Goal: Task Accomplishment & Management: Use online tool/utility

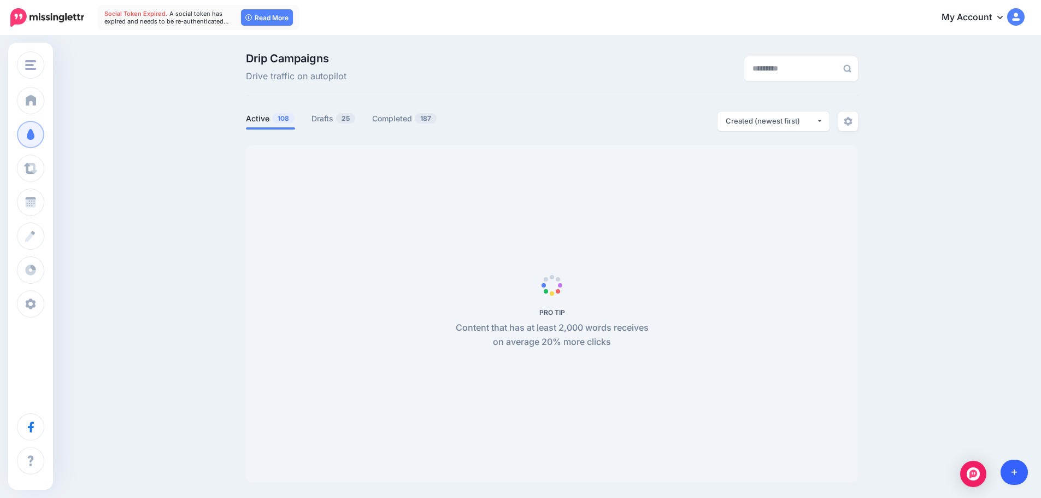
click at [1023, 468] on link at bounding box center [1014, 471] width 28 height 25
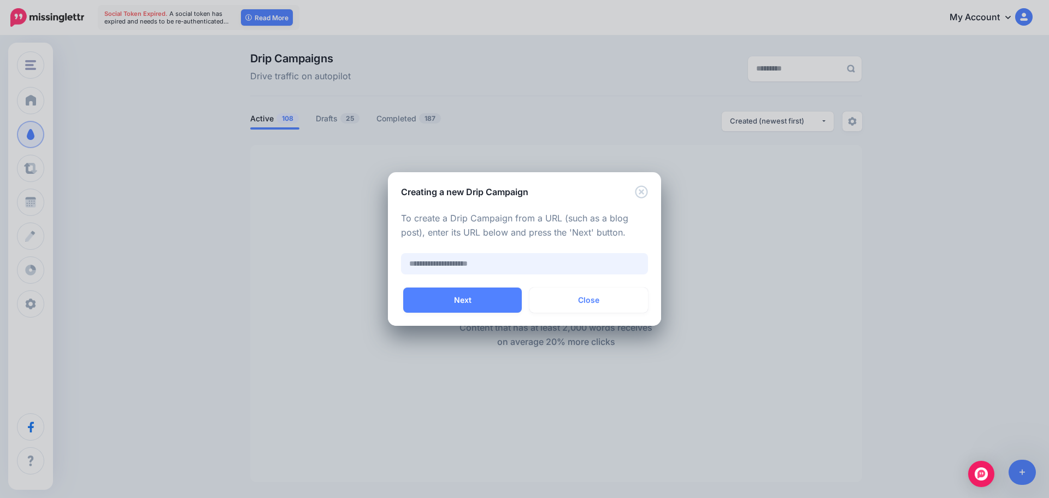
click at [600, 263] on input "text" at bounding box center [524, 263] width 247 height 21
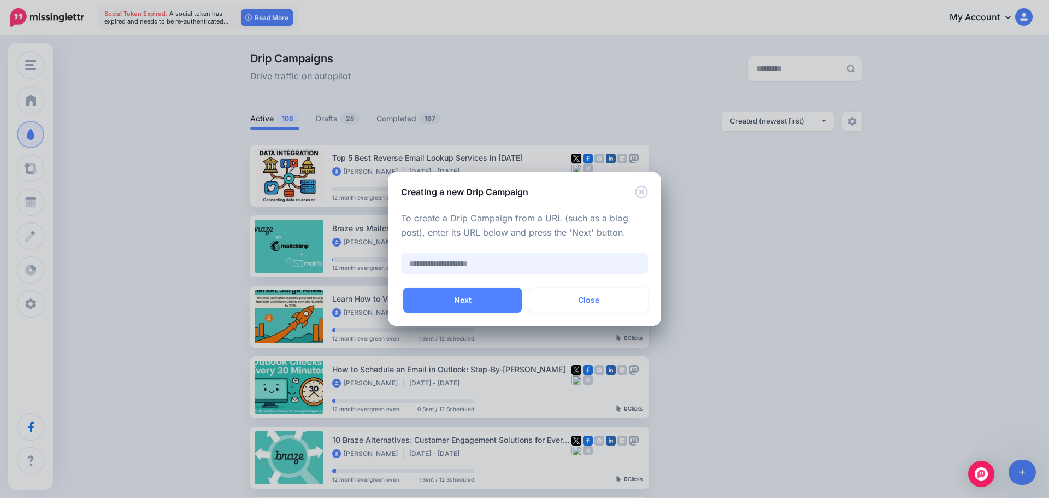
paste input "**********"
type input "**********"
click at [484, 302] on button "Next" at bounding box center [462, 299] width 119 height 25
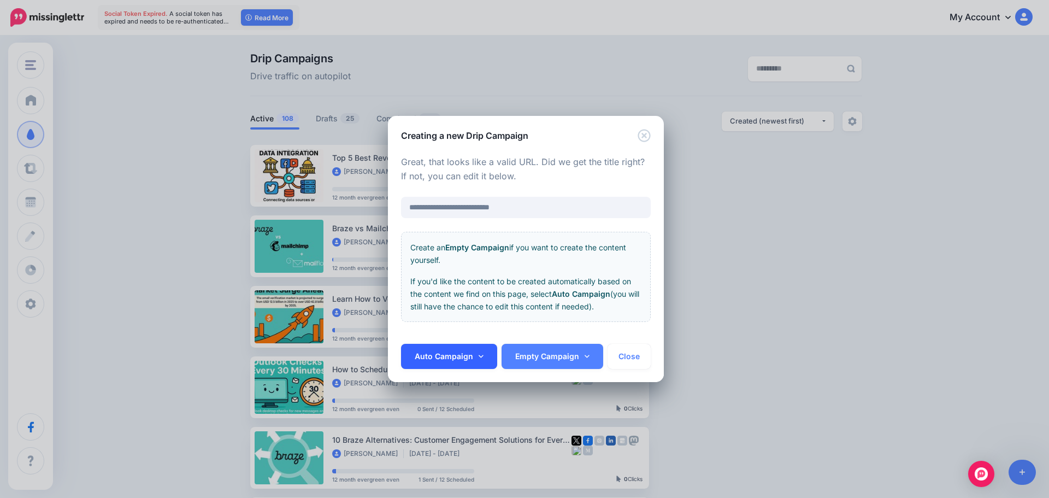
click at [451, 351] on link "Auto Campaign" at bounding box center [449, 356] width 96 height 25
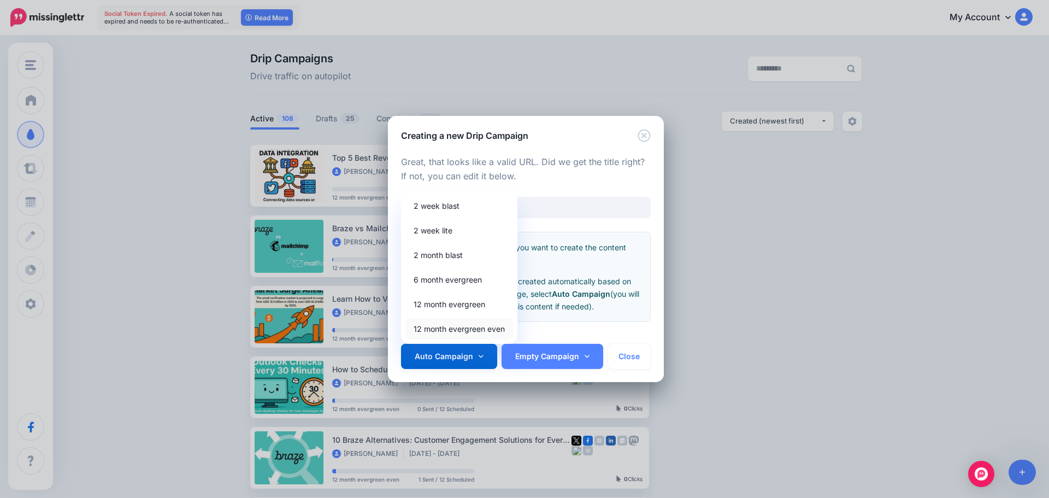
click at [436, 327] on link "12 month evergreen even" at bounding box center [459, 328] width 108 height 21
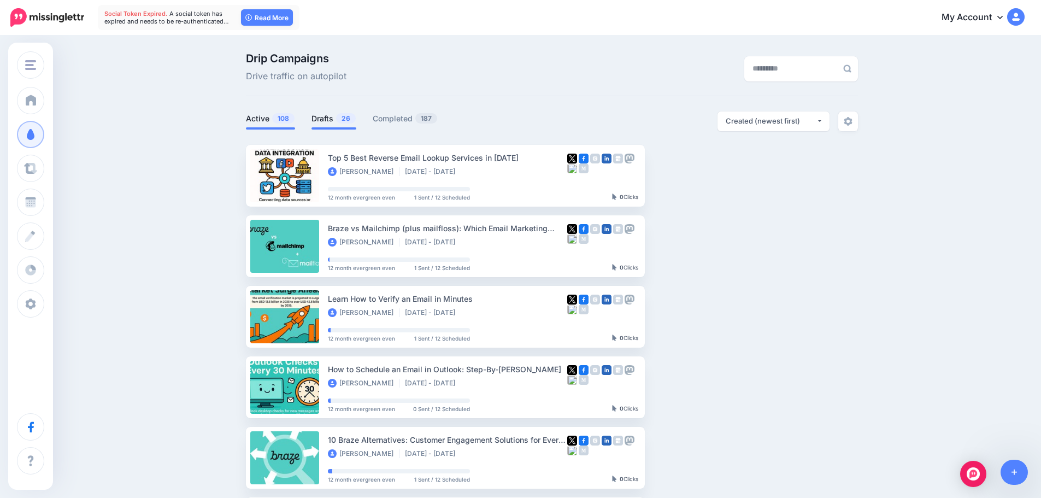
click at [322, 117] on link "Drafts 26" at bounding box center [333, 118] width 45 height 13
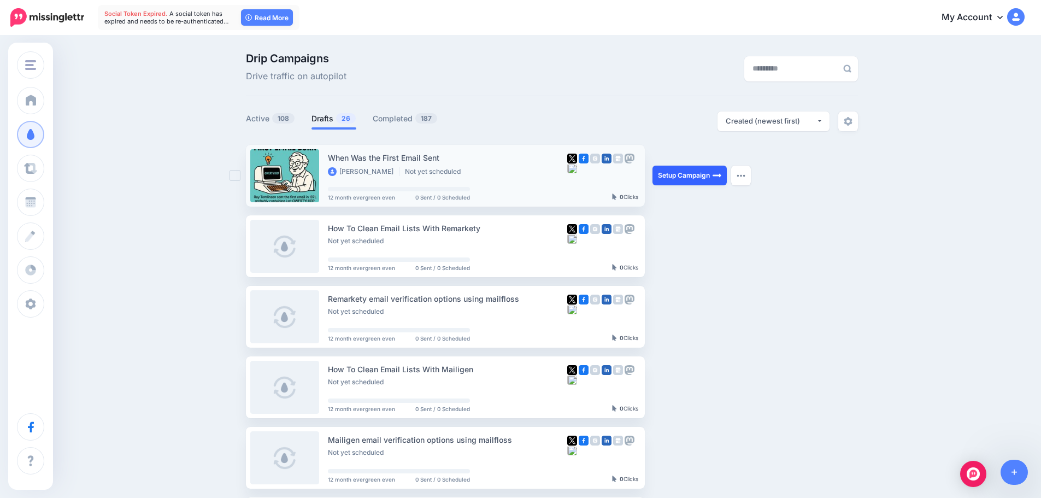
click at [676, 175] on link "Setup Campaign" at bounding box center [689, 176] width 74 height 20
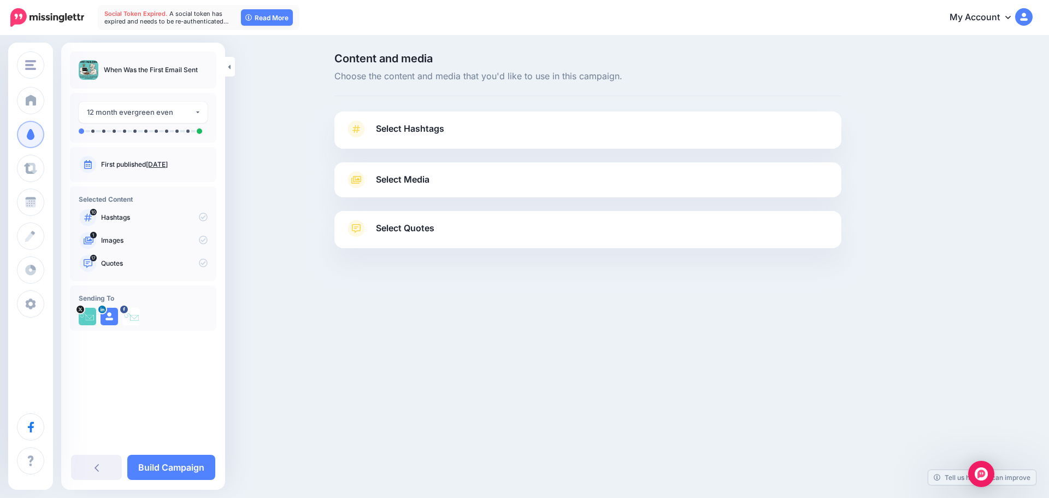
click at [443, 124] on span "Select Hashtags" at bounding box center [410, 128] width 68 height 15
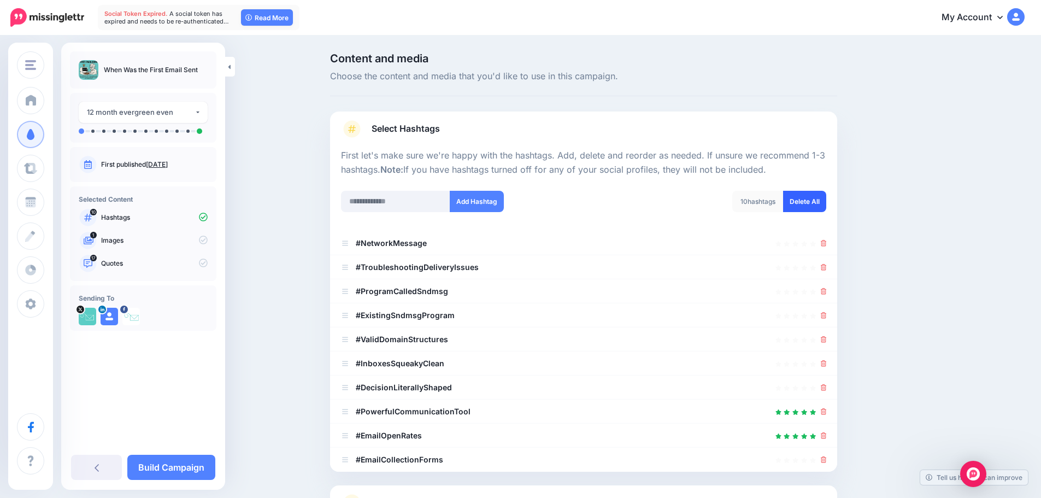
click at [811, 202] on link "Delete All" at bounding box center [804, 201] width 43 height 21
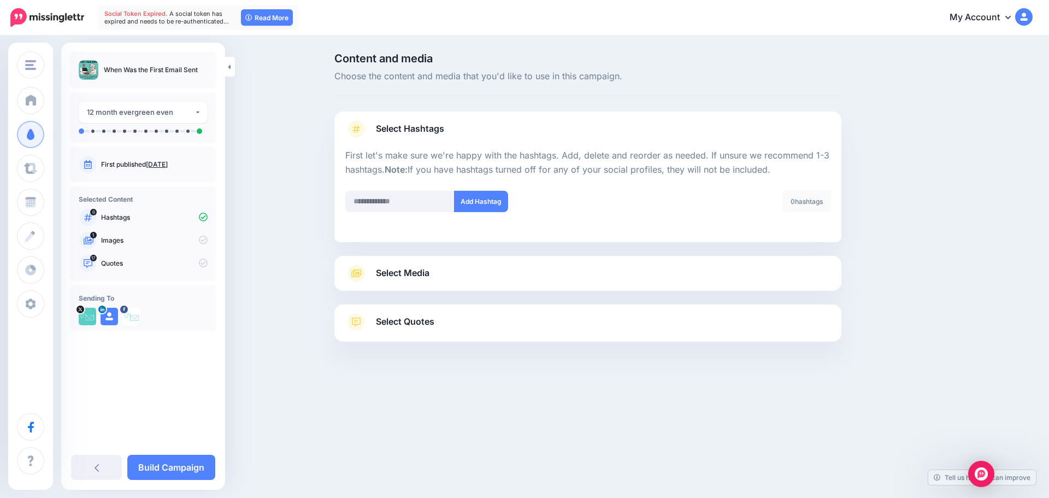
click at [493, 269] on link "Select Media" at bounding box center [587, 272] width 485 height 17
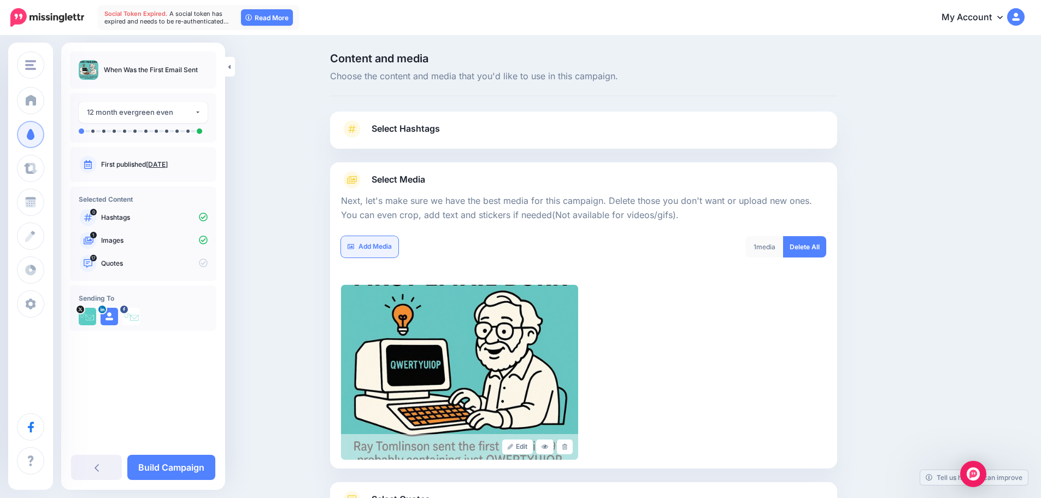
click at [389, 238] on link "Add Media" at bounding box center [369, 246] width 57 height 21
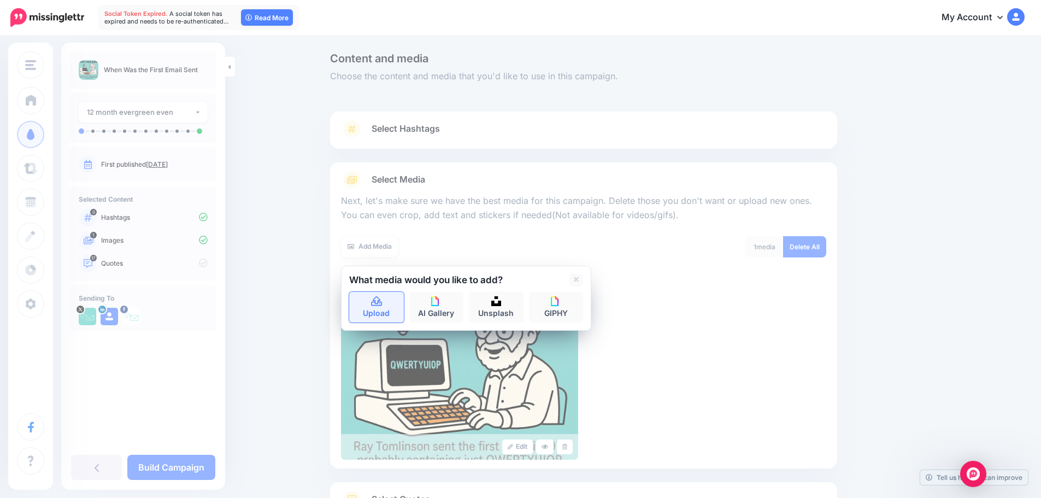
click at [393, 299] on link "Upload" at bounding box center [376, 307] width 55 height 31
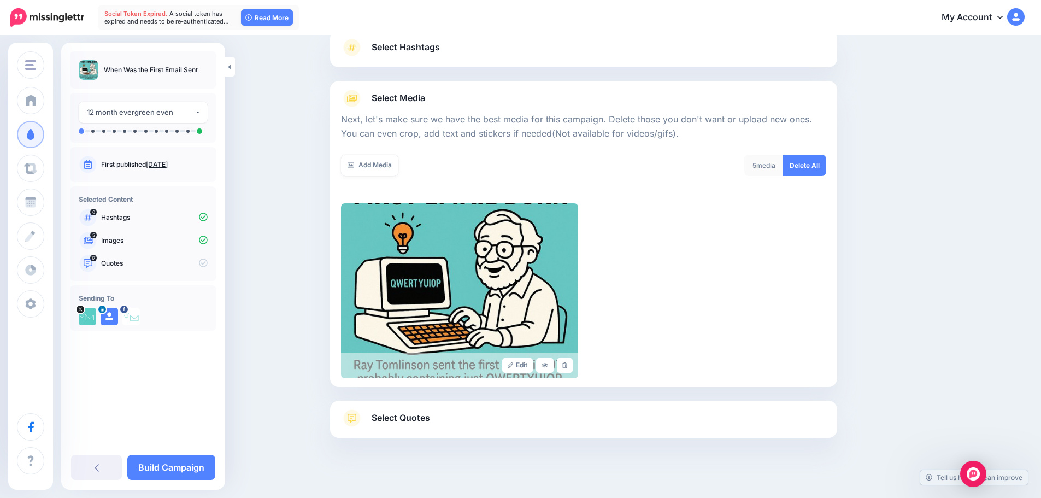
scroll to position [92, 0]
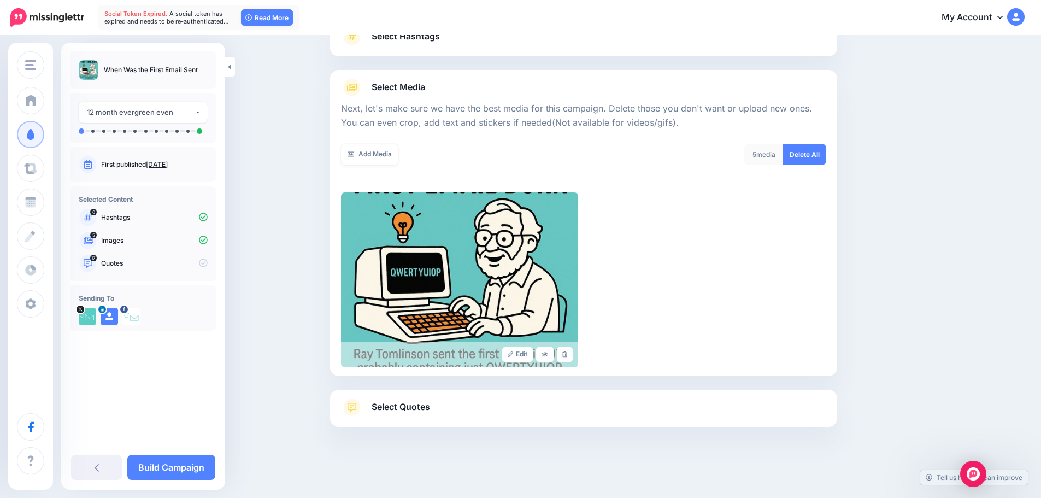
click at [474, 417] on link "Select Quotes" at bounding box center [583, 412] width 485 height 28
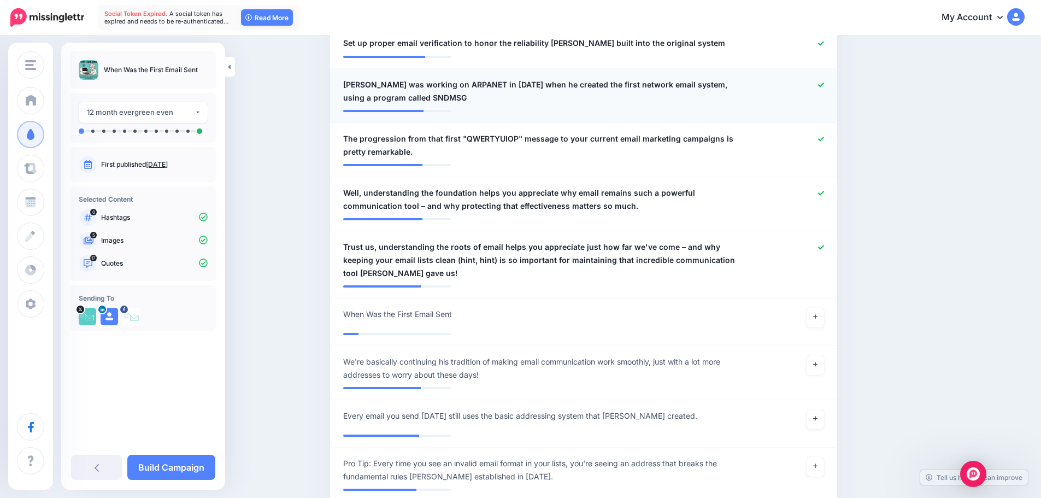
scroll to position [1060, 0]
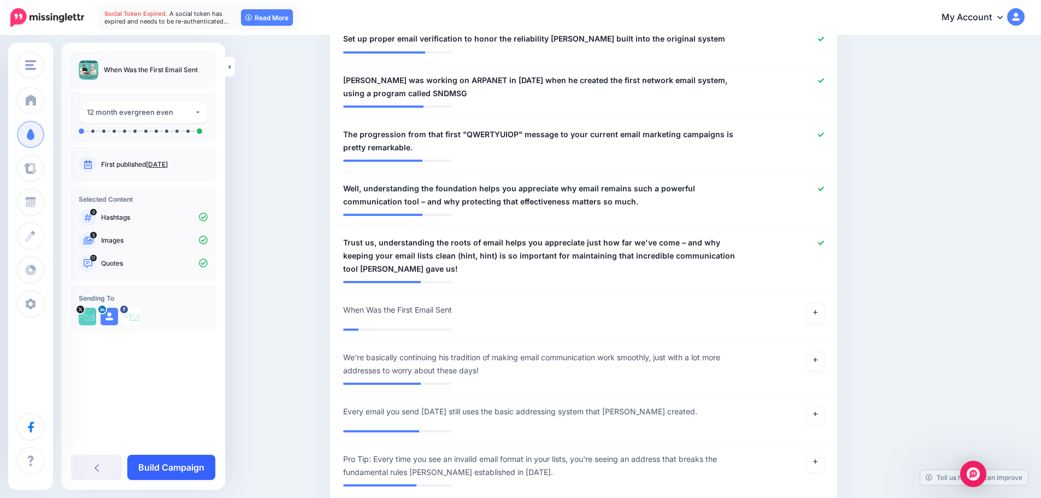
click at [180, 468] on link "Build Campaign" at bounding box center [171, 467] width 88 height 25
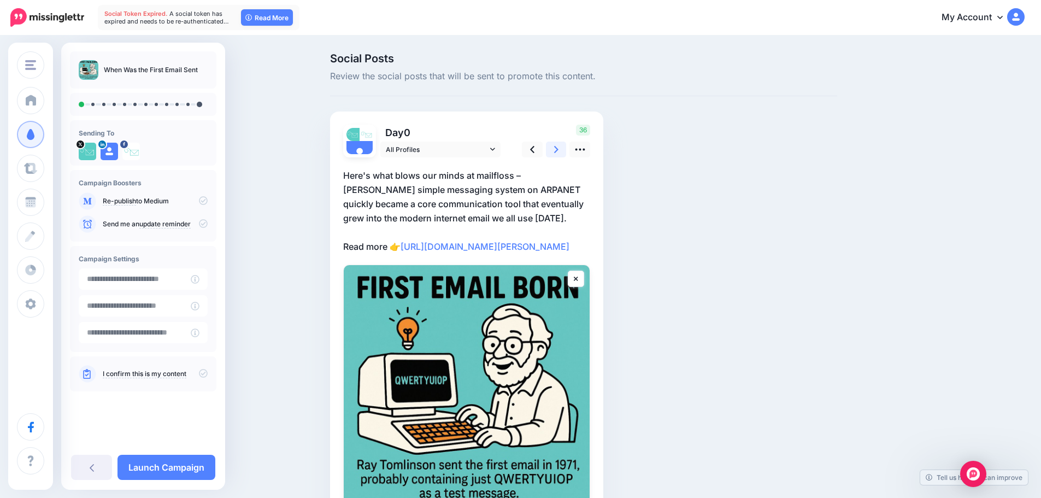
click at [558, 150] on icon at bounding box center [556, 149] width 4 height 11
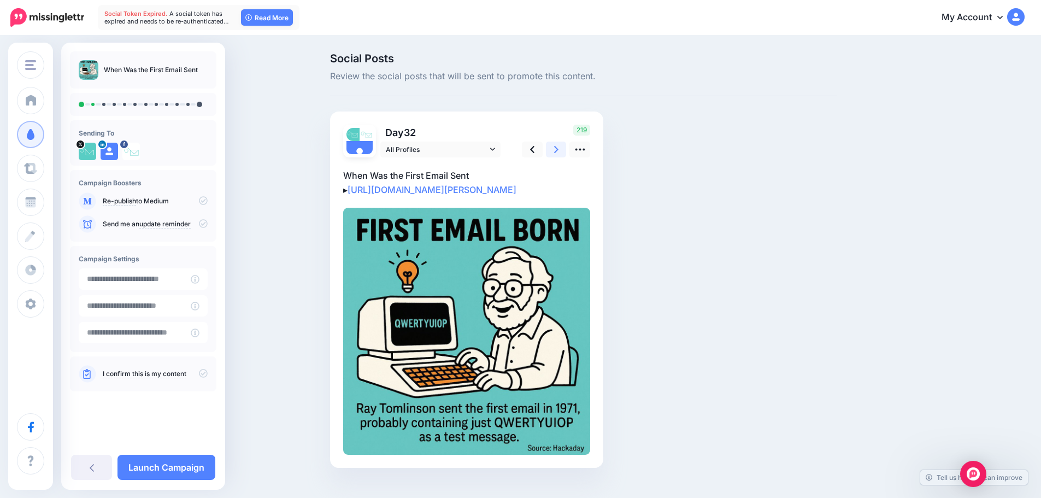
click at [558, 150] on icon at bounding box center [556, 149] width 4 height 11
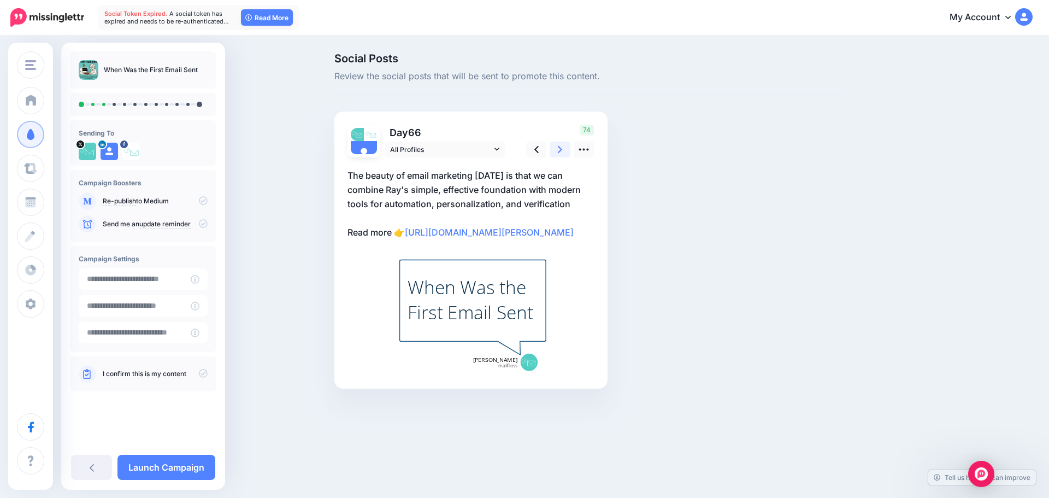
click at [562, 150] on icon at bounding box center [560, 149] width 4 height 11
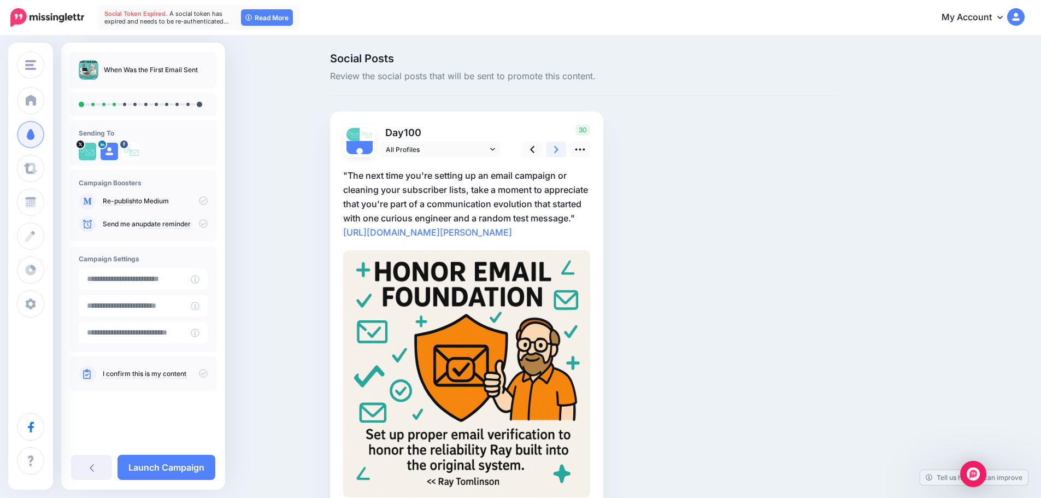
click at [558, 150] on icon at bounding box center [556, 149] width 4 height 11
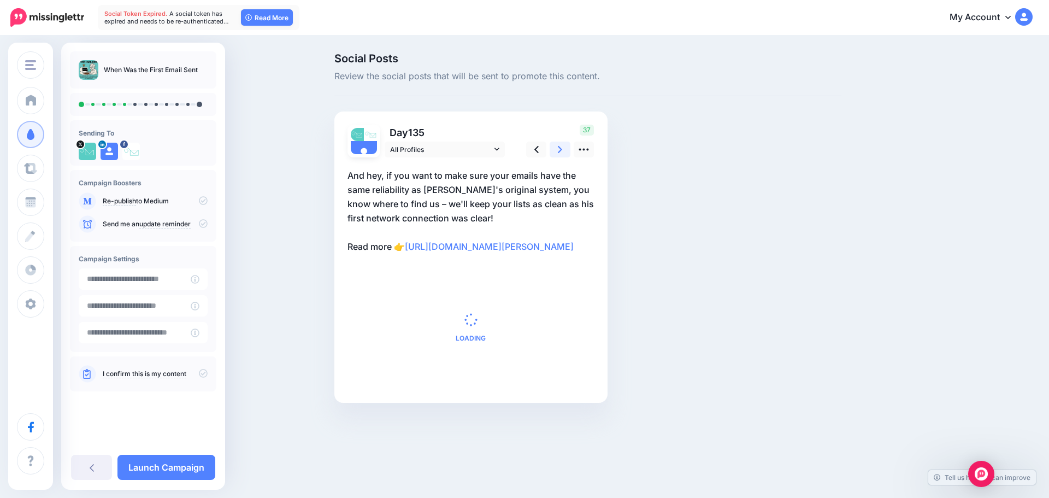
click at [562, 150] on icon at bounding box center [560, 149] width 4 height 11
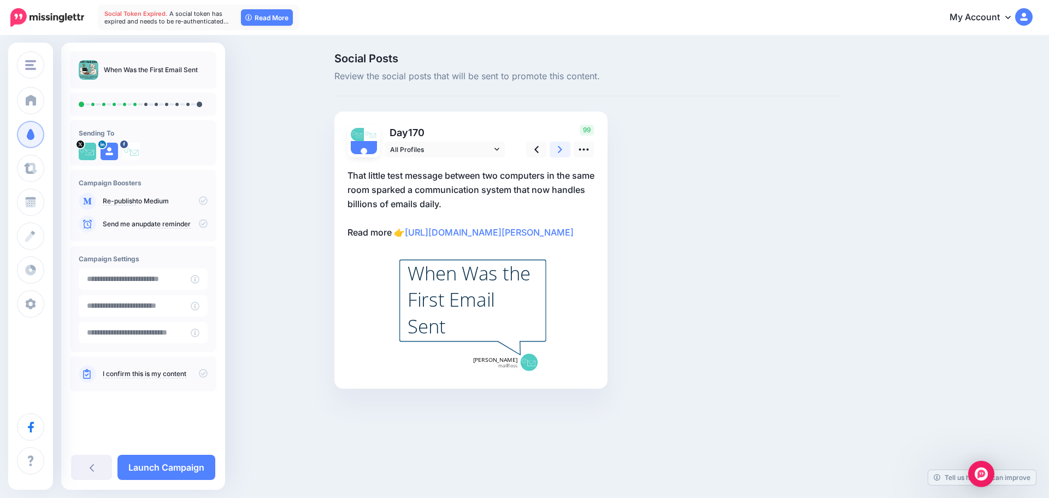
click at [562, 150] on icon at bounding box center [560, 149] width 4 height 11
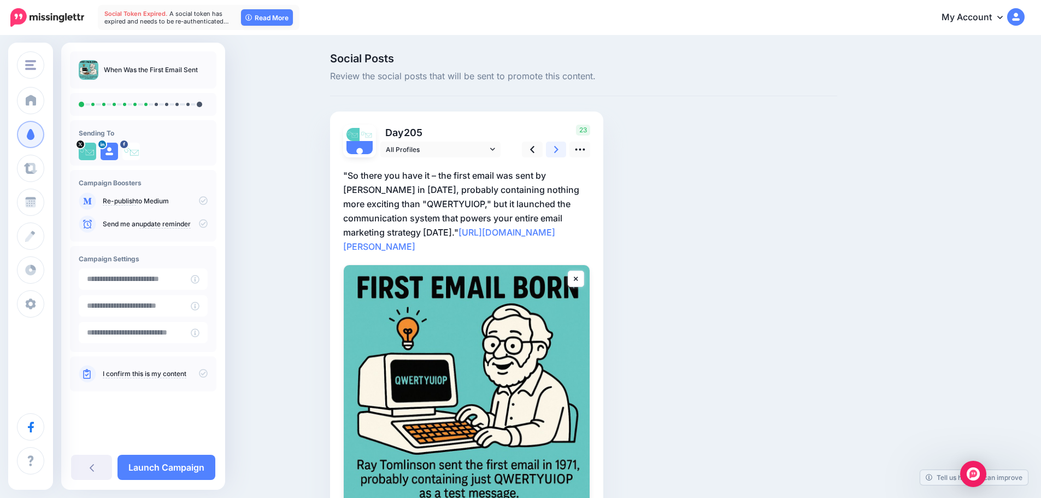
click at [558, 150] on icon at bounding box center [556, 149] width 4 height 11
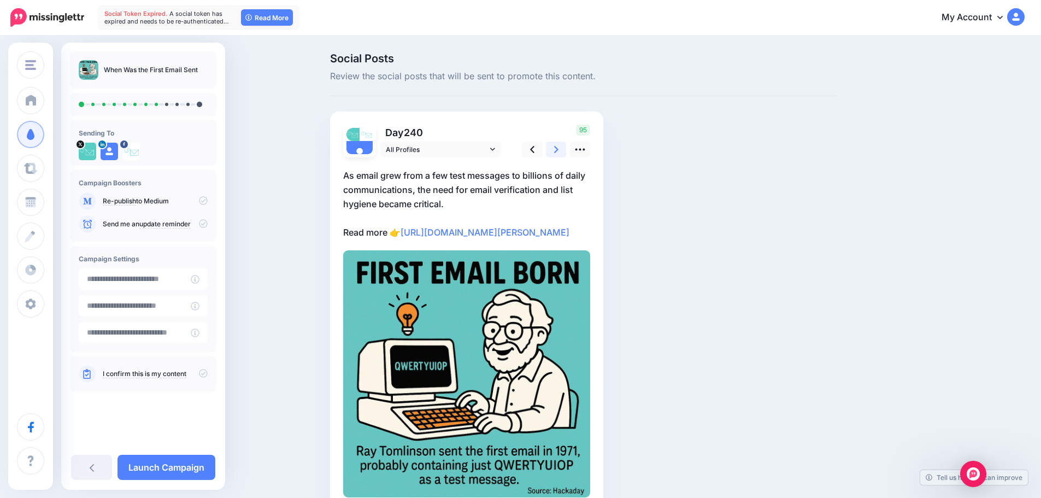
click at [558, 150] on icon at bounding box center [556, 149] width 4 height 11
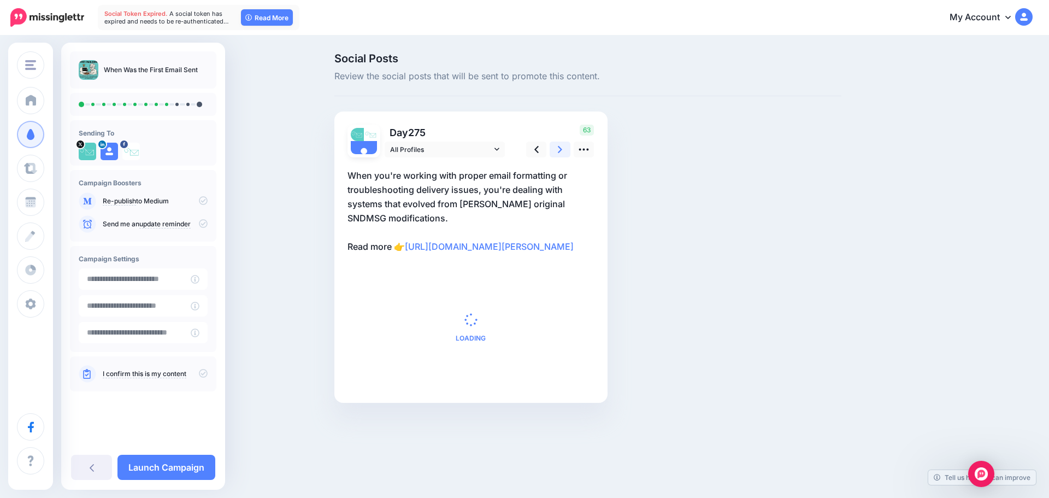
click at [562, 150] on icon at bounding box center [560, 149] width 4 height 11
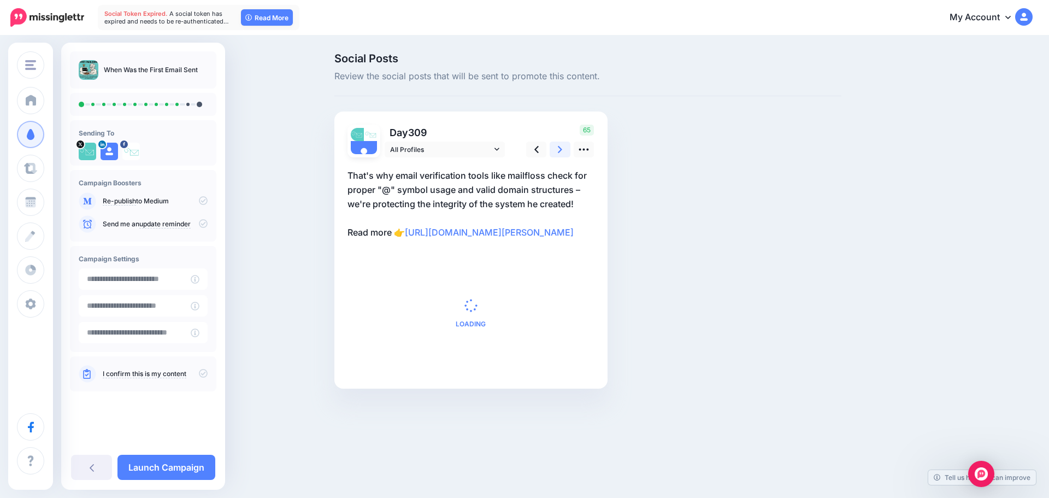
click at [562, 150] on icon at bounding box center [560, 149] width 4 height 11
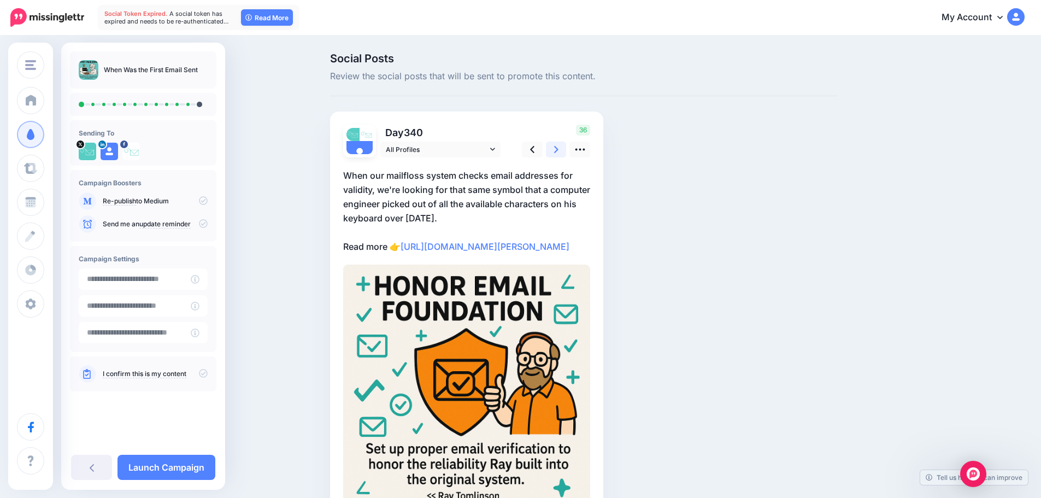
click at [558, 150] on icon at bounding box center [556, 149] width 4 height 11
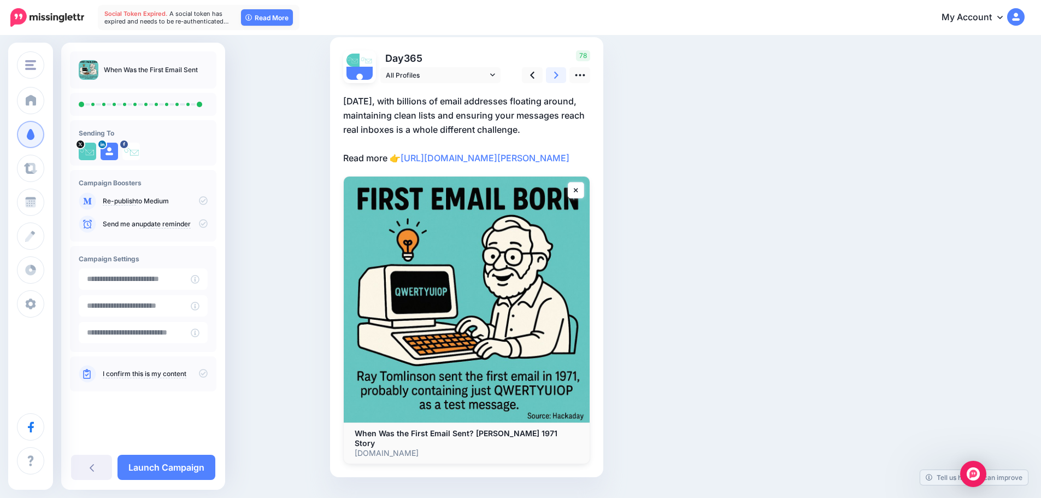
scroll to position [109, 0]
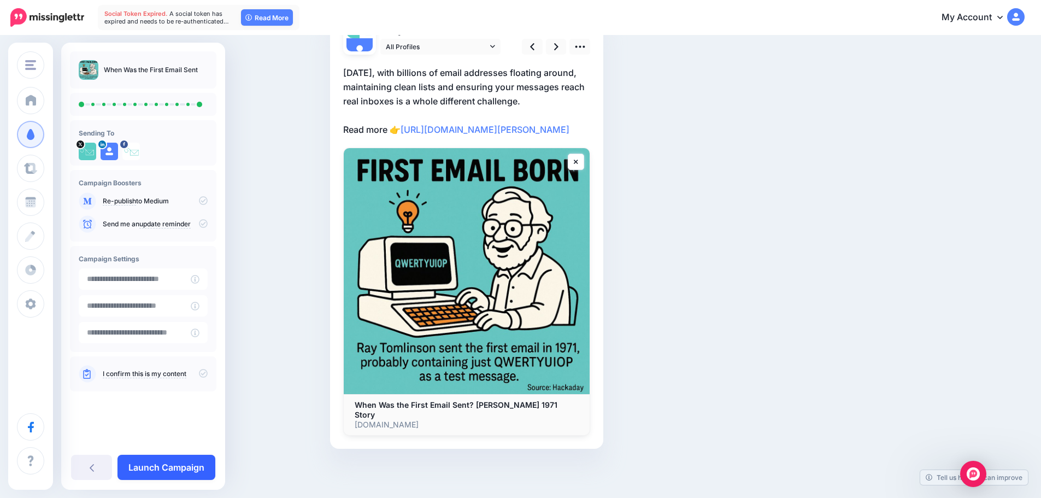
click at [197, 468] on link "Launch Campaign" at bounding box center [166, 467] width 98 height 25
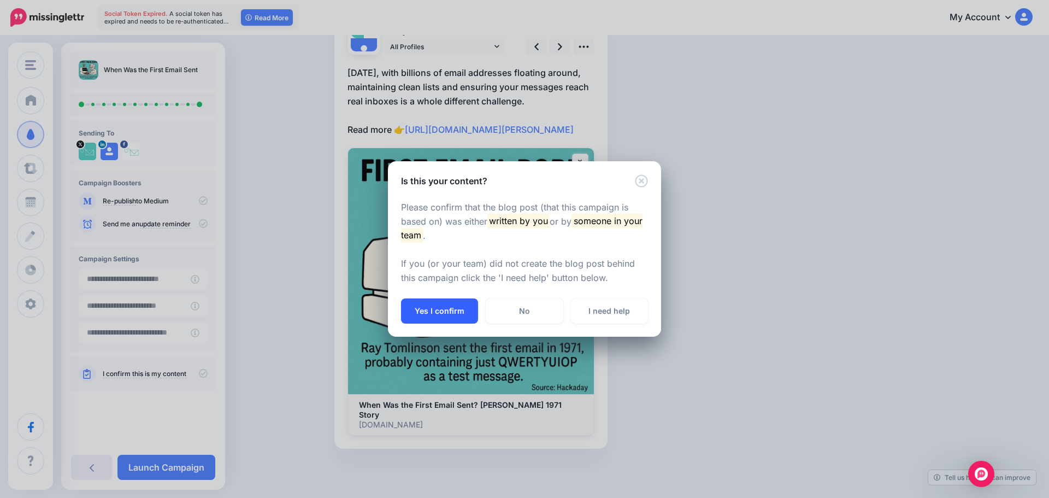
click at [427, 318] on button "Yes I confirm" at bounding box center [439, 310] width 77 height 25
